Goal: Download file/media

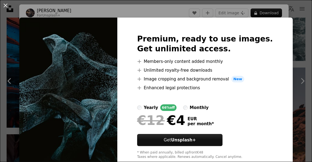
scroll to position [1, 0]
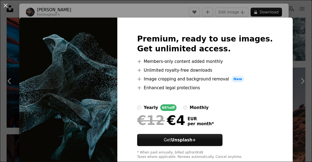
click at [302, 92] on div "An X shape Premium, ready to use images. Get unlimited access. A plus sign Memb…" at bounding box center [156, 81] width 312 height 162
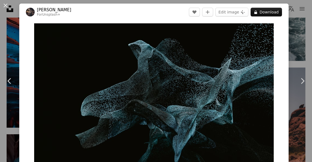
click at [302, 84] on icon at bounding box center [303, 81] width 4 height 6
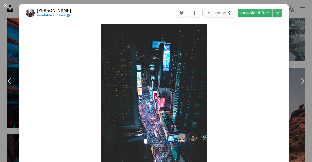
click at [305, 86] on icon "Chevron right" at bounding box center [302, 81] width 9 height 9
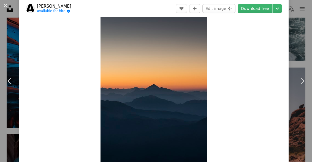
scroll to position [13, 0]
click at [308, 90] on link "Chevron right" at bounding box center [301, 81] width 19 height 53
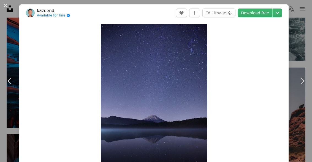
click at [301, 95] on link "Chevron right" at bounding box center [301, 81] width 19 height 53
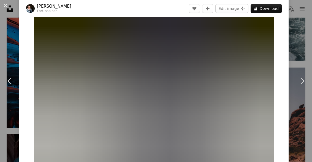
scroll to position [14, 0]
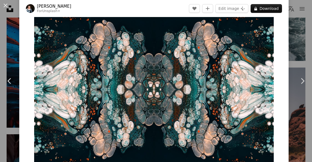
click at [301, 86] on icon "Chevron right" at bounding box center [302, 81] width 9 height 9
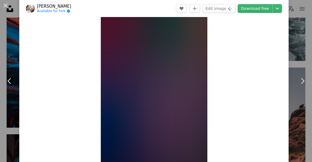
scroll to position [15, 0]
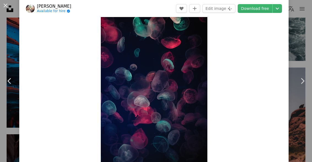
click at [301, 86] on icon "Chevron right" at bounding box center [302, 81] width 9 height 9
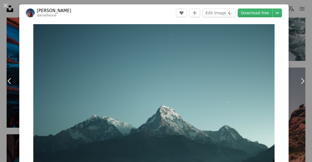
click at [302, 86] on icon "Chevron right" at bounding box center [302, 81] width 9 height 9
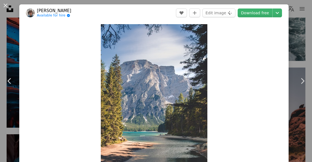
click at [300, 86] on icon "Chevron right" at bounding box center [302, 81] width 9 height 9
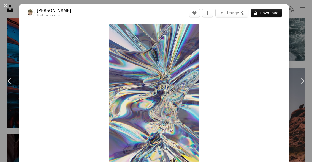
click at [302, 86] on icon "Chevron right" at bounding box center [302, 81] width 9 height 9
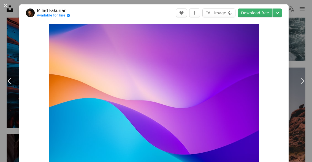
click at [302, 86] on icon "Chevron right" at bounding box center [302, 81] width 9 height 9
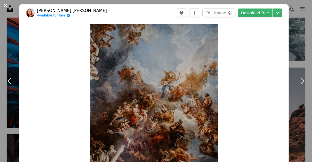
click at [12, 86] on icon "Chevron left" at bounding box center [9, 81] width 9 height 9
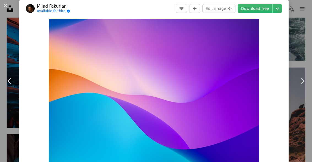
scroll to position [6, 0]
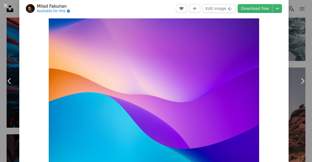
click at [299, 86] on icon "Chevron right" at bounding box center [302, 81] width 9 height 9
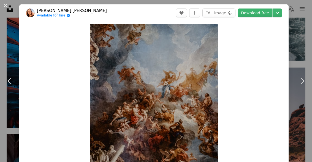
click at [11, 86] on icon "Chevron left" at bounding box center [9, 81] width 9 height 9
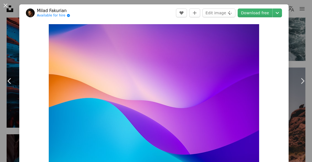
click at [281, 15] on icon "Chevron down" at bounding box center [277, 13] width 9 height 7
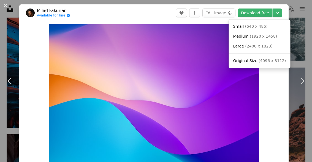
click at [273, 60] on span "( 4096 x 3112 )" at bounding box center [271, 61] width 27 height 4
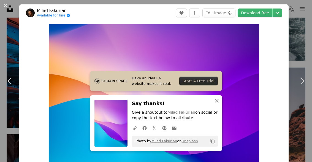
click at [302, 86] on icon "Chevron right" at bounding box center [302, 81] width 9 height 9
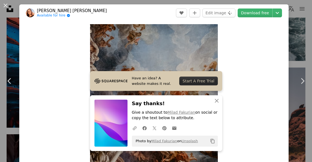
click at [300, 86] on icon "Chevron right" at bounding box center [302, 81] width 9 height 9
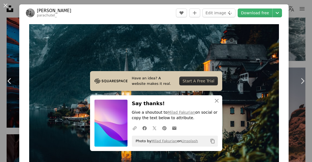
click at [300, 86] on icon "Chevron right" at bounding box center [302, 81] width 9 height 9
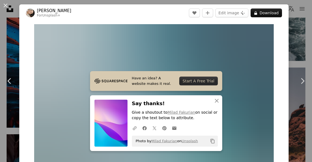
scroll to position [0, 447]
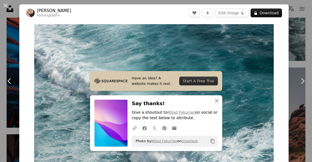
click at [299, 86] on icon "Chevron right" at bounding box center [302, 81] width 9 height 9
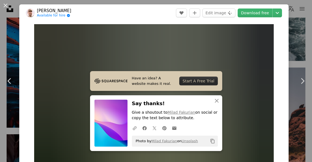
click at [299, 86] on icon "Chevron right" at bounding box center [302, 81] width 9 height 9
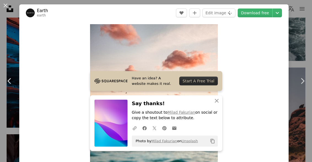
click at [215, 104] on icon "An X shape" at bounding box center [216, 101] width 7 height 7
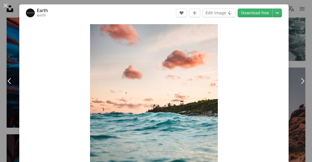
click at [299, 86] on icon "Chevron right" at bounding box center [302, 81] width 9 height 9
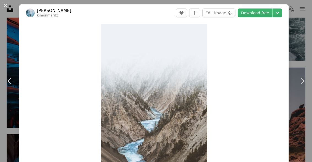
click at [297, 94] on link "Chevron right" at bounding box center [301, 81] width 19 height 53
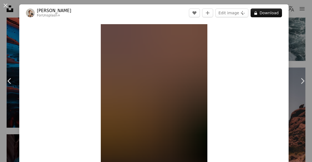
click at [297, 94] on link "Chevron right" at bounding box center [301, 81] width 19 height 53
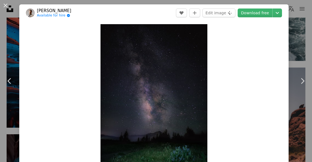
click at [299, 86] on icon "Chevron right" at bounding box center [302, 81] width 9 height 9
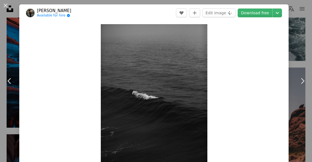
click at [298, 86] on icon "Chevron right" at bounding box center [302, 81] width 9 height 9
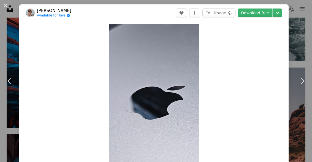
click at [299, 86] on icon "Chevron right" at bounding box center [302, 81] width 9 height 9
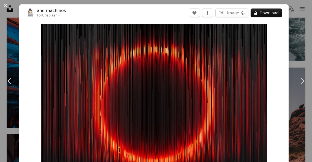
click at [10, 84] on icon at bounding box center [9, 81] width 4 height 6
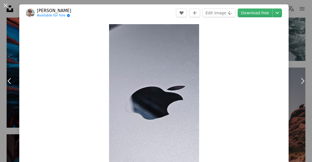
click at [300, 86] on icon "Chevron right" at bounding box center [302, 81] width 9 height 9
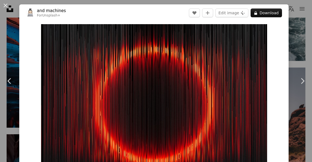
click at [14, 91] on link "Chevron left" at bounding box center [9, 81] width 19 height 53
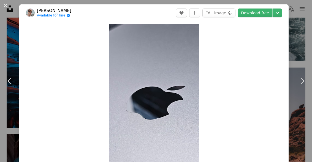
click at [297, 90] on link "Chevron right" at bounding box center [301, 81] width 19 height 53
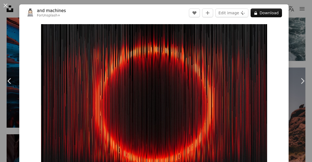
click at [295, 85] on link "Chevron right" at bounding box center [301, 81] width 19 height 53
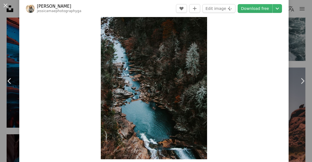
scroll to position [25, 0]
click at [300, 86] on icon "Chevron right" at bounding box center [302, 81] width 9 height 9
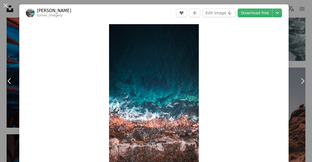
click at [300, 86] on icon "Chevron right" at bounding box center [302, 81] width 9 height 9
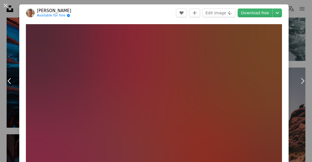
click at [294, 94] on link "Chevron right" at bounding box center [301, 81] width 19 height 53
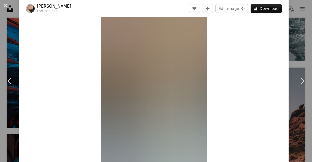
scroll to position [18, 0]
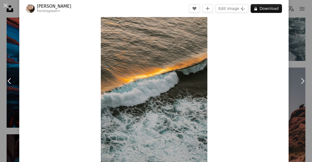
click at [297, 94] on link "Chevron right" at bounding box center [301, 81] width 19 height 53
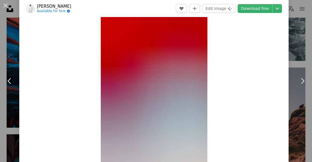
scroll to position [10, 0]
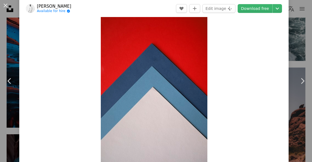
click at [301, 86] on icon "Chevron right" at bounding box center [302, 81] width 9 height 9
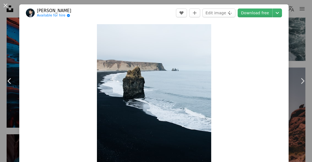
click at [300, 86] on icon "Chevron right" at bounding box center [302, 81] width 9 height 9
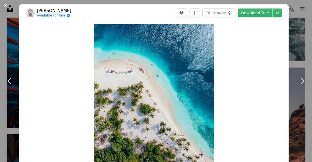
click at [300, 86] on icon "Chevron right" at bounding box center [302, 81] width 9 height 9
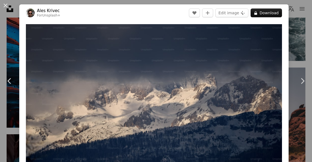
click at [301, 86] on icon "Chevron right" at bounding box center [302, 81] width 9 height 9
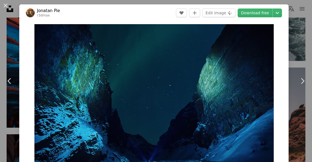
click at [300, 86] on icon "Chevron right" at bounding box center [302, 81] width 9 height 9
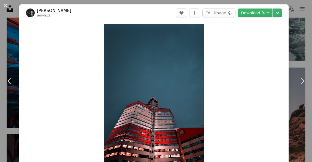
click at [302, 86] on icon "Chevron right" at bounding box center [302, 81] width 9 height 9
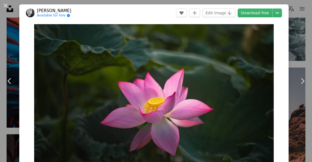
click at [302, 86] on icon "Chevron right" at bounding box center [302, 81] width 9 height 9
